Goal: Navigation & Orientation: Understand site structure

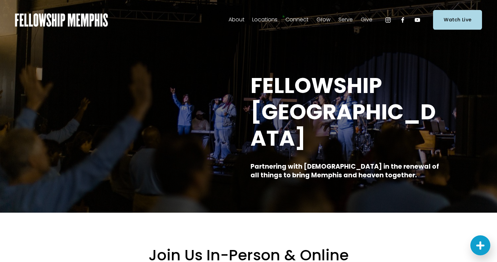
click at [0, 0] on span "Staff" at bounding box center [0, 0] width 0 height 0
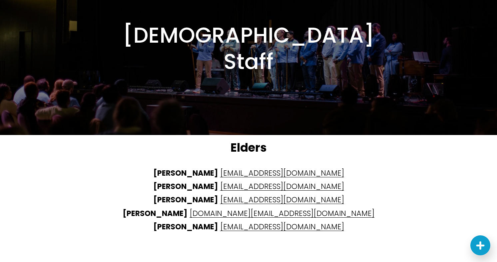
scroll to position [1624, 0]
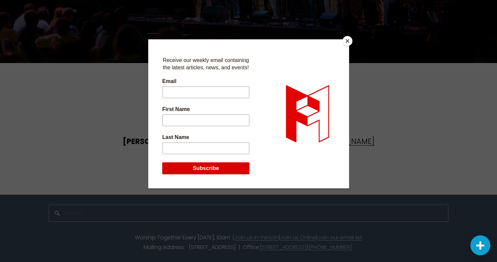
click at [348, 43] on button "Close" at bounding box center [348, 41] width 10 height 10
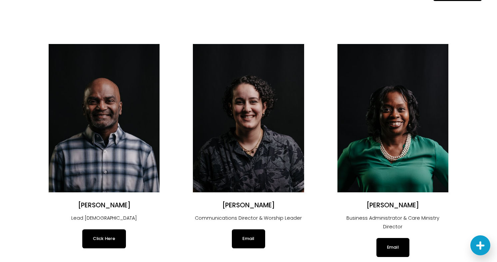
scroll to position [0, 0]
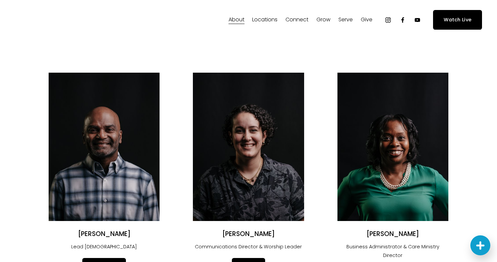
click at [0, 0] on span "Careers" at bounding box center [0, 0] width 0 height 0
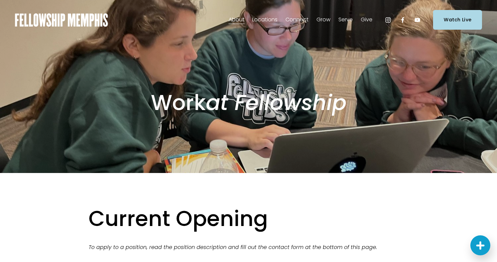
click at [0, 0] on span "In-Person" at bounding box center [0, 0] width 0 height 0
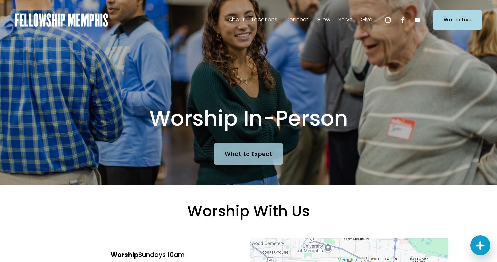
click at [241, 155] on link "What to Expect" at bounding box center [248, 153] width 69 height 21
click at [0, 0] on span "Online" at bounding box center [0, 0] width 0 height 0
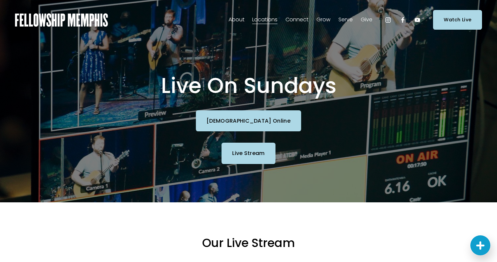
click at [0, 0] on span "Discipleship Resources" at bounding box center [0, 0] width 0 height 0
